Goal: Task Accomplishment & Management: Complete application form

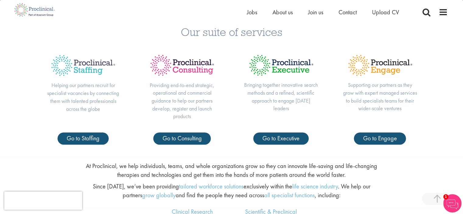
scroll to position [226, 0]
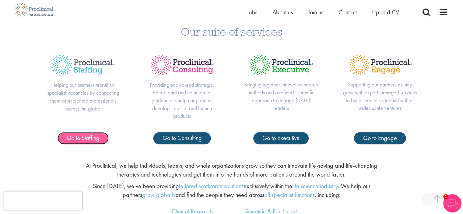
click at [85, 139] on span "Go to Staffing" at bounding box center [83, 138] width 33 height 8
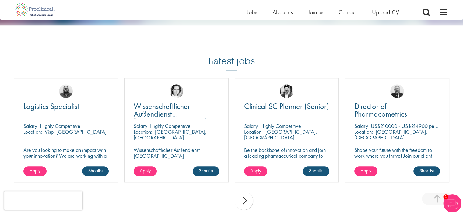
scroll to position [590, 0]
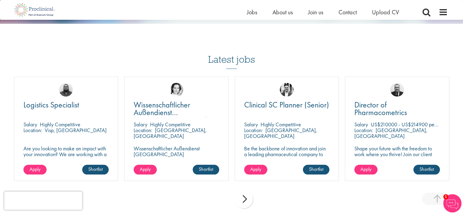
click at [246, 190] on div "next" at bounding box center [244, 199] width 18 height 18
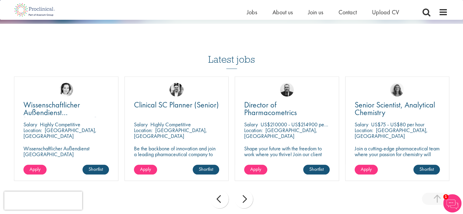
click at [246, 190] on div "next" at bounding box center [244, 199] width 18 height 18
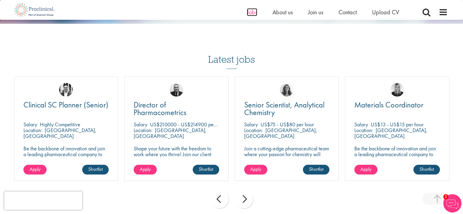
click at [253, 11] on span "Jobs" at bounding box center [252, 12] width 10 height 8
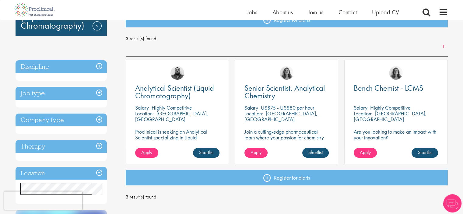
scroll to position [91, 0]
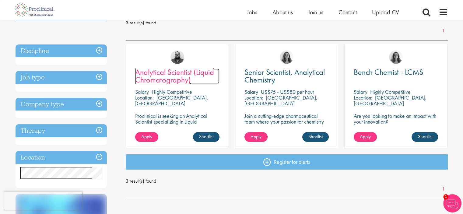
click at [173, 81] on span "Analytical Scientist (Liquid Chromatography)" at bounding box center [174, 76] width 79 height 18
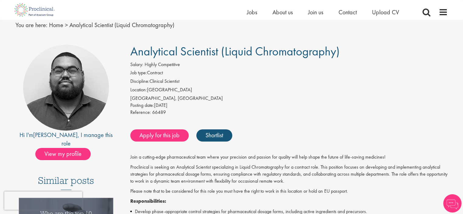
scroll to position [61, 0]
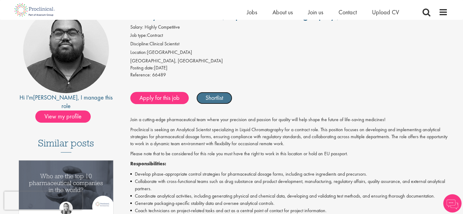
click at [219, 102] on link "Shortlist" at bounding box center [214, 98] width 36 height 12
click at [214, 103] on link "Shortlisted" at bounding box center [217, 98] width 42 height 12
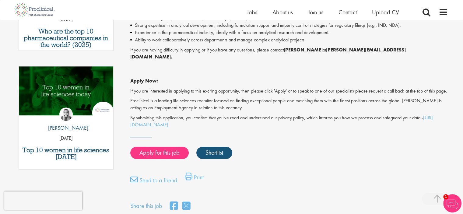
scroll to position [305, 0]
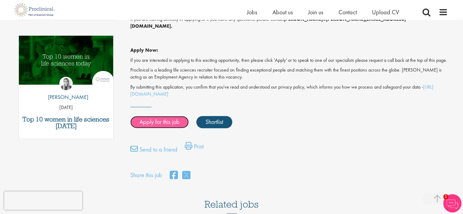
click at [171, 123] on link "Apply for this job" at bounding box center [159, 122] width 58 height 12
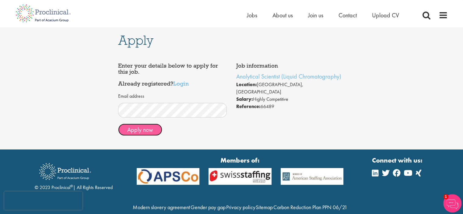
click at [149, 127] on button "Apply now" at bounding box center [140, 130] width 44 height 12
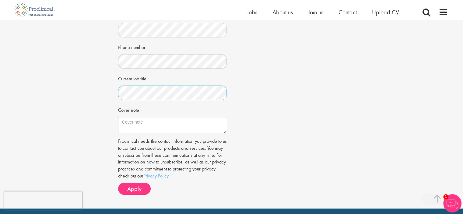
scroll to position [152, 0]
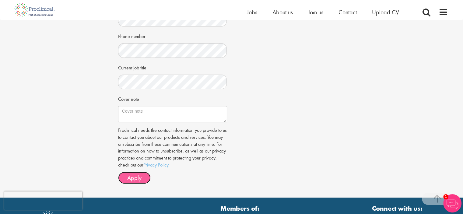
click at [136, 178] on span "Apply" at bounding box center [134, 178] width 14 height 8
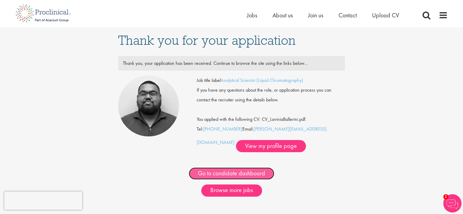
click at [252, 174] on link "Go to candidate dashboard" at bounding box center [232, 173] width 86 height 12
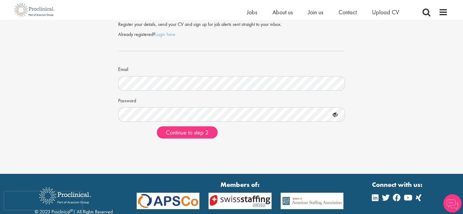
scroll to position [61, 0]
